Goal: Communication & Community: Share content

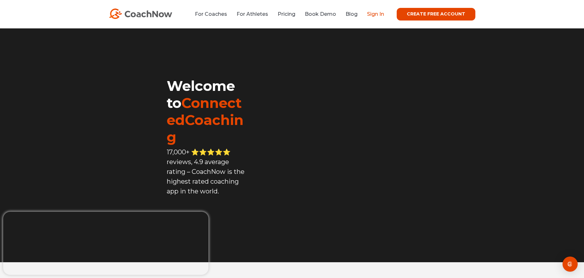
click at [372, 15] on link "Sign In" at bounding box center [375, 14] width 17 height 6
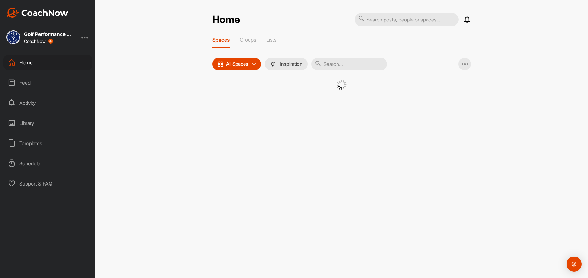
click at [340, 66] on input "text" at bounding box center [350, 64] width 76 height 13
type input "[PERSON_NAME]"
click at [383, 66] on input "[PERSON_NAME]" at bounding box center [350, 64] width 76 height 13
click at [381, 63] on icon at bounding box center [379, 64] width 3 height 3
click at [365, 63] on input "text" at bounding box center [350, 64] width 76 height 13
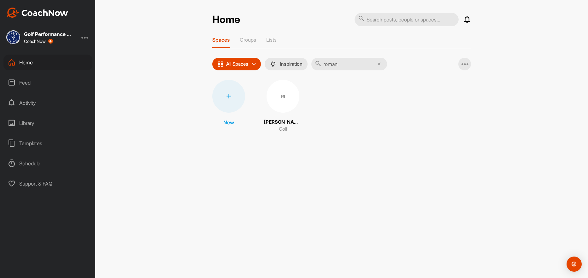
type input "roman"
click at [282, 100] on div "RI" at bounding box center [283, 96] width 33 height 33
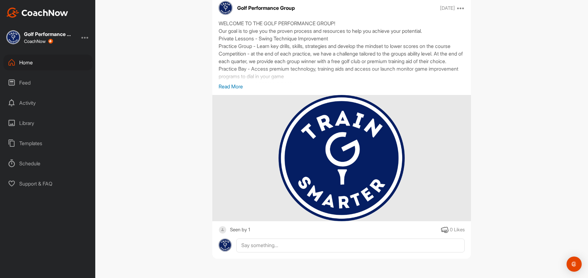
scroll to position [5836, 0]
click at [459, 7] on icon at bounding box center [461, 8] width 8 height 8
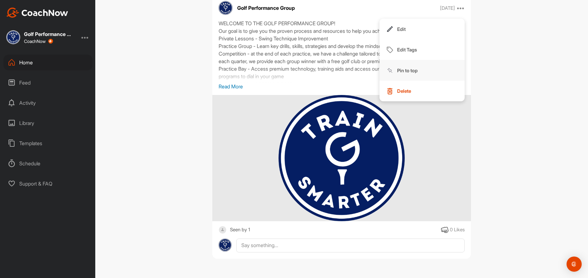
click at [421, 69] on button "Pin to top" at bounding box center [422, 70] width 85 height 21
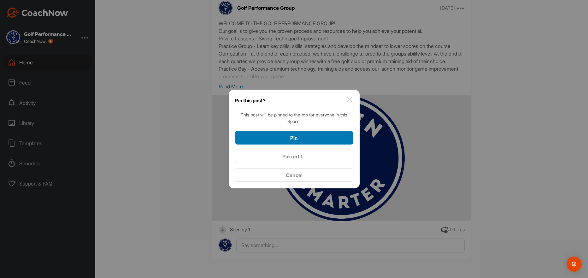
click at [320, 139] on div "Pin" at bounding box center [294, 138] width 108 height 8
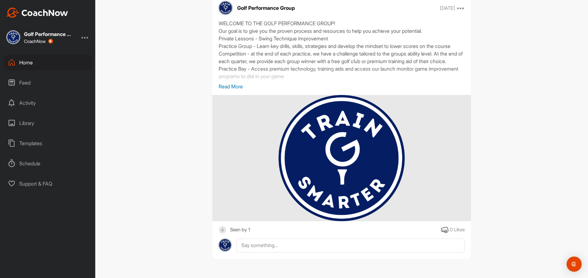
scroll to position [0, 0]
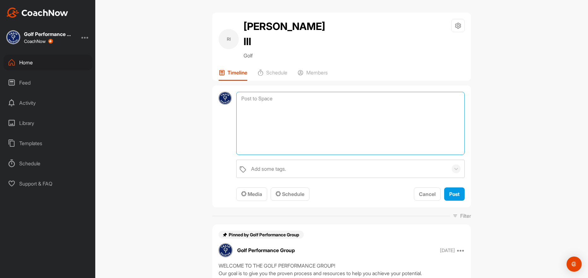
click at [326, 92] on textarea at bounding box center [350, 123] width 229 height 63
click at [258, 191] on span "Media" at bounding box center [251, 194] width 21 height 6
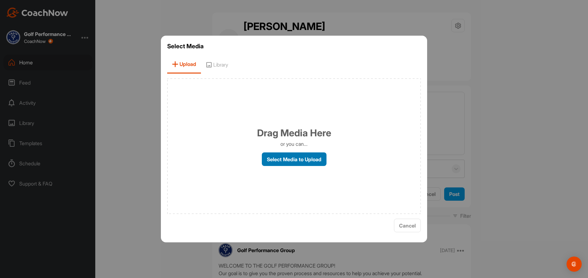
click at [270, 162] on label "Select Media to Upload" at bounding box center [294, 159] width 65 height 14
click at [0, 0] on input "Select Media to Upload" at bounding box center [0, 0] width 0 height 0
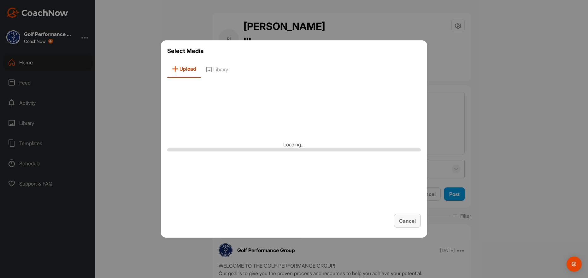
click at [404, 222] on span "Cancel" at bounding box center [407, 221] width 17 height 6
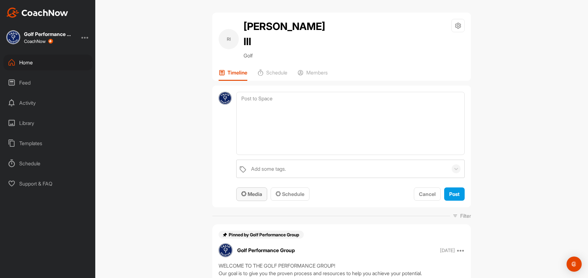
click at [260, 188] on button "Media" at bounding box center [251, 195] width 31 height 14
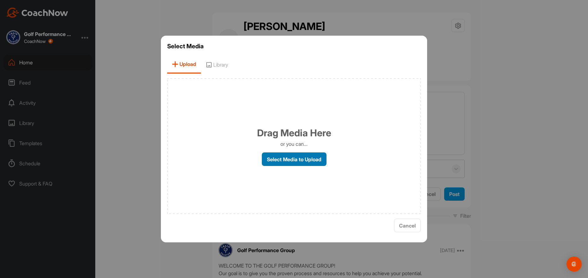
click at [281, 160] on label "Select Media to Upload" at bounding box center [294, 159] width 65 height 14
click at [0, 0] on input "Select Media to Upload" at bounding box center [0, 0] width 0 height 0
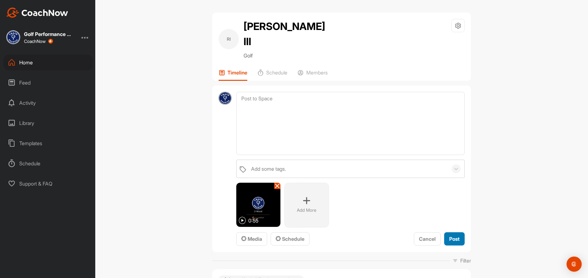
click at [455, 236] on span "Post" at bounding box center [454, 239] width 10 height 6
